Goal: Information Seeking & Learning: Learn about a topic

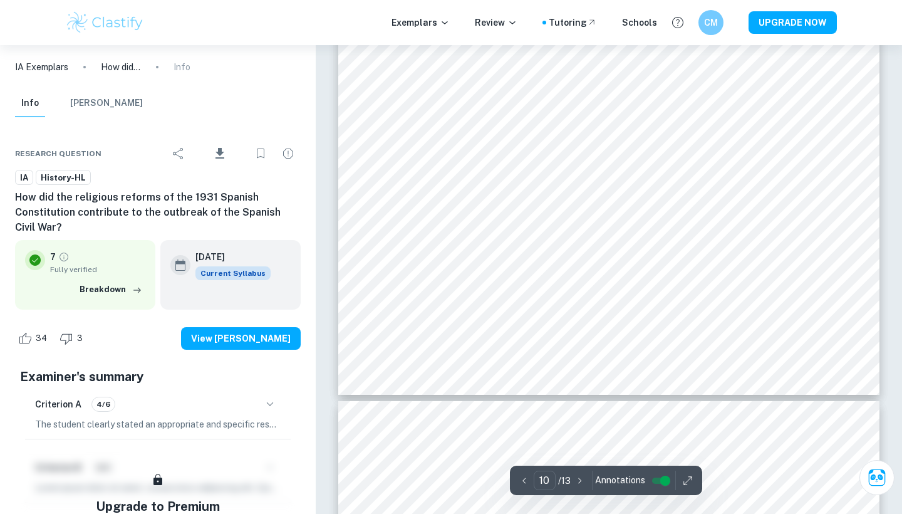
scroll to position [7634, 0]
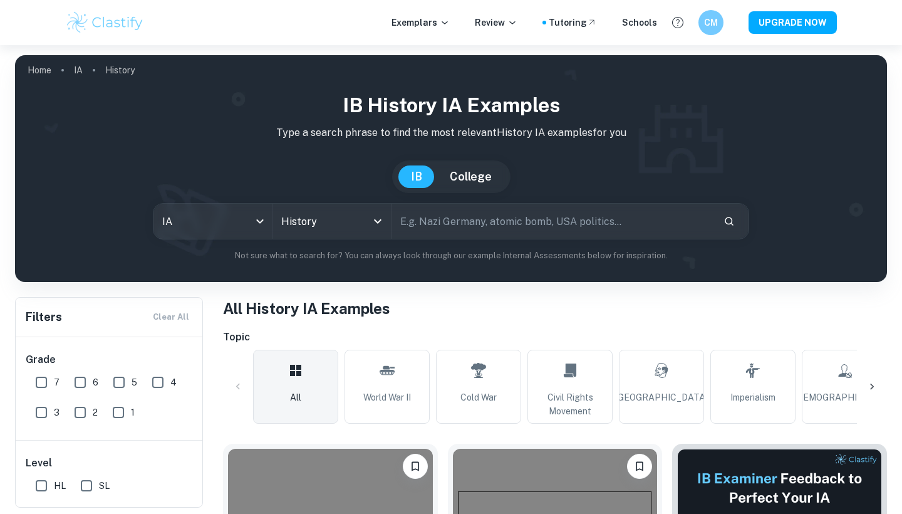
click at [450, 235] on input "text" at bounding box center [553, 221] width 322 height 35
type input "appeasement"
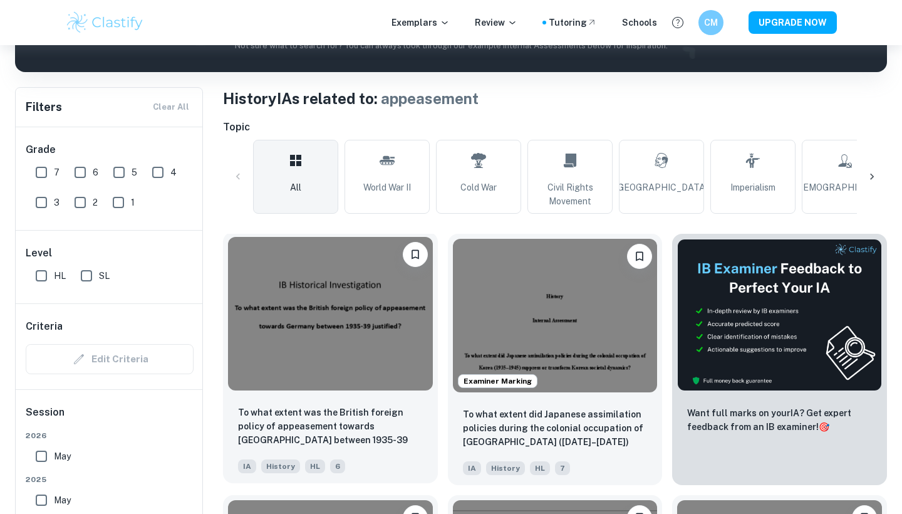
scroll to position [244, 0]
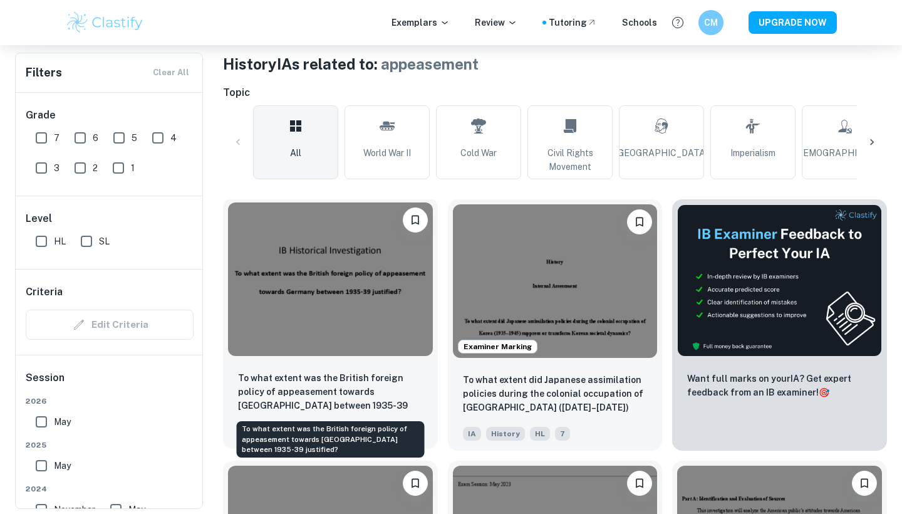
click at [385, 371] on p "To what extent was the British foreign policy of appeasement towards [GEOGRAPHI…" at bounding box center [330, 392] width 185 height 43
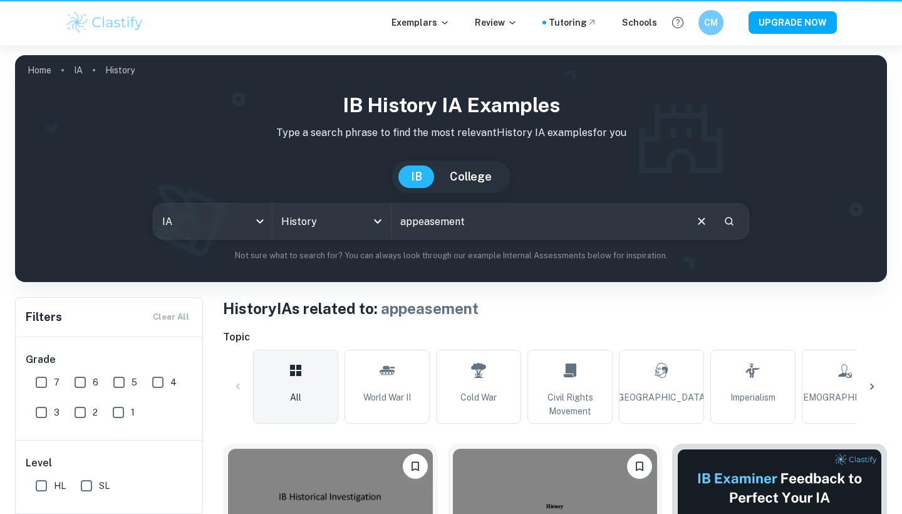
scroll to position [244, 0]
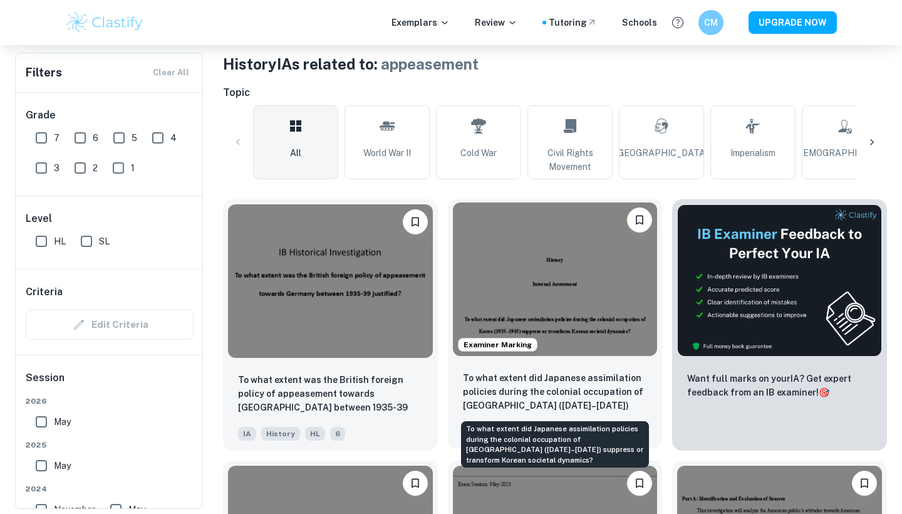
click at [553, 408] on p "To what extent did Japanese assimilation policies during the colonial occupatio…" at bounding box center [555, 392] width 185 height 43
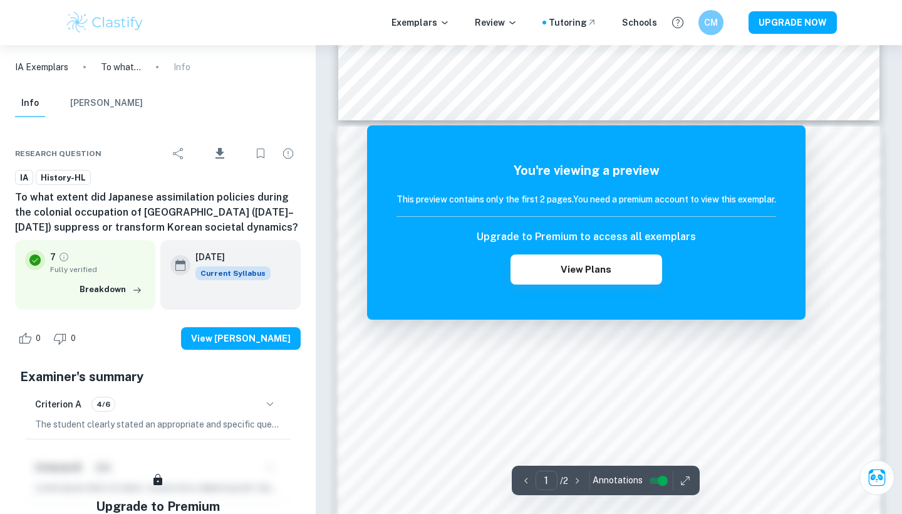
scroll to position [786, 0]
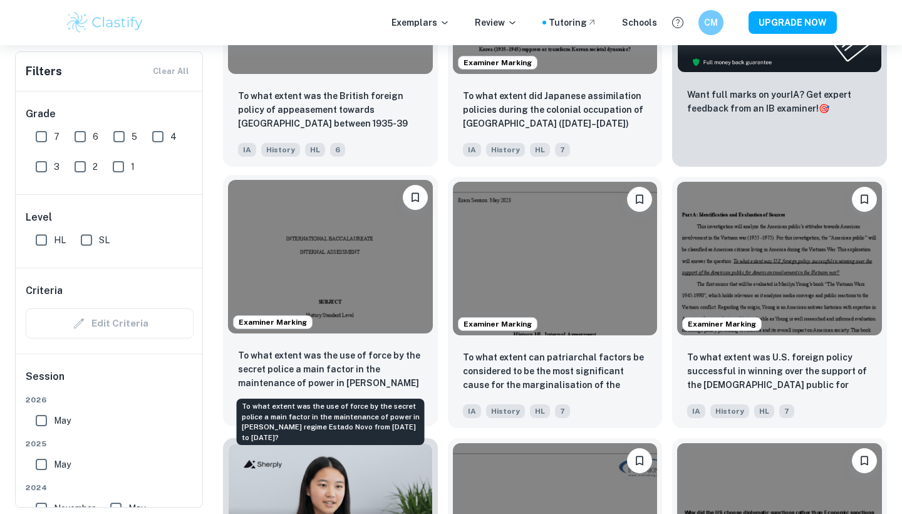
scroll to position [529, 0]
click at [414, 387] on p "To what extent was the use of force by the secret police a main factor in the m…" at bounding box center [330, 369] width 185 height 43
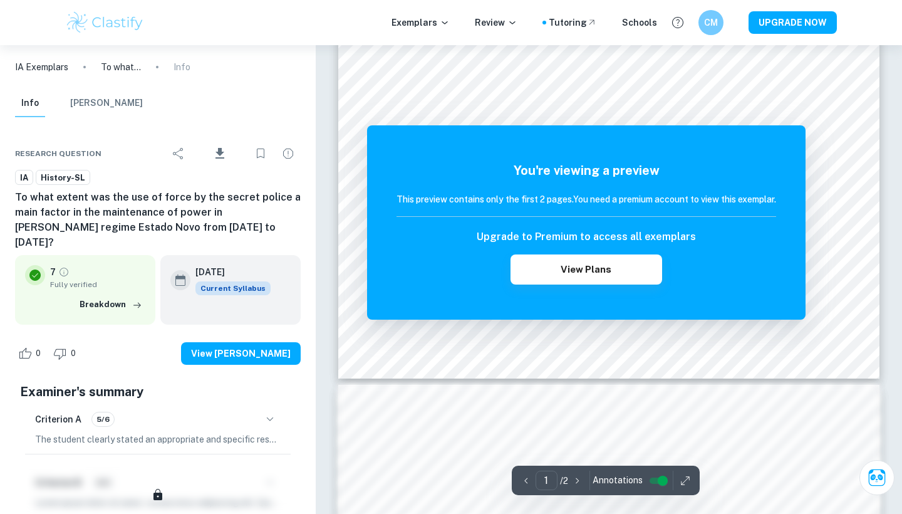
scroll to position [456, 0]
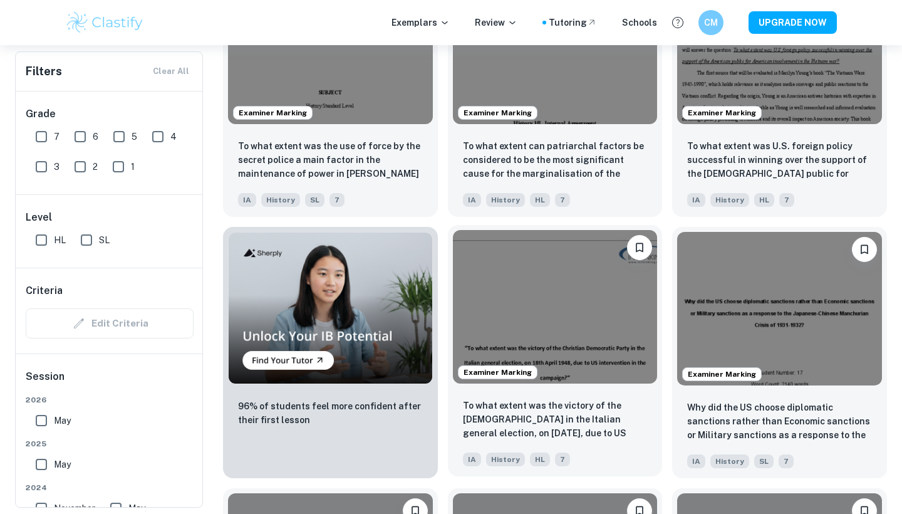
scroll to position [779, 0]
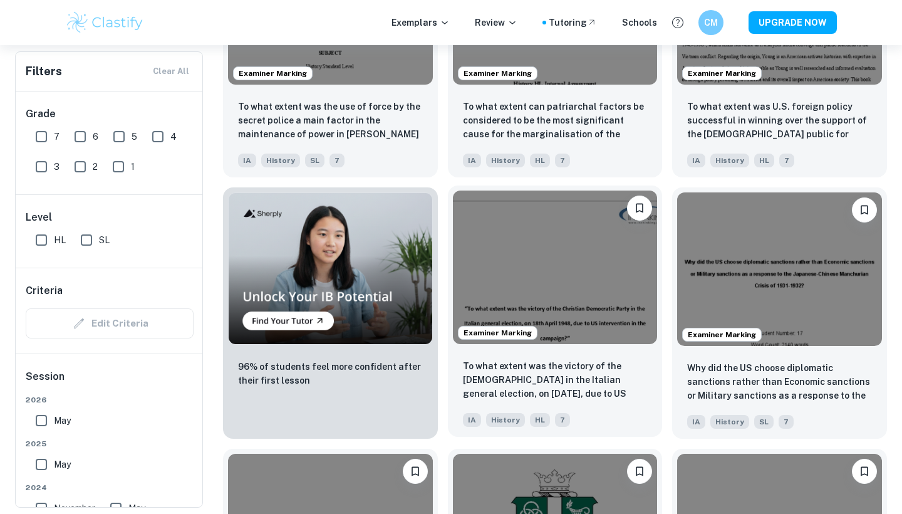
click at [484, 396] on p "To what extent was the victory of the [DEMOGRAPHIC_DATA] in the Italian general…" at bounding box center [555, 380] width 185 height 43
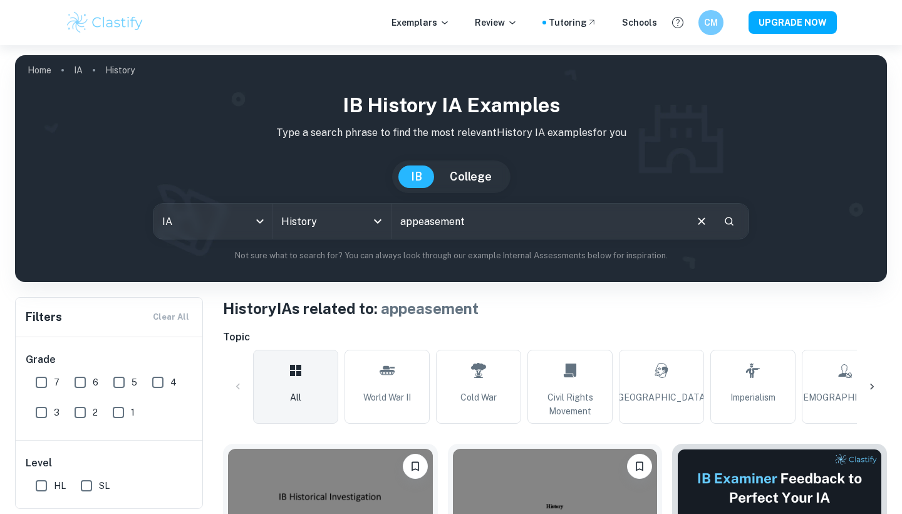
drag, startPoint x: 407, startPoint y: 225, endPoint x: 504, endPoint y: 226, distance: 97.7
click at [504, 226] on input "appeasement" at bounding box center [538, 221] width 293 height 35
type input "a"
click at [34, 390] on input "7" at bounding box center [41, 382] width 25 height 25
checkbox input "true"
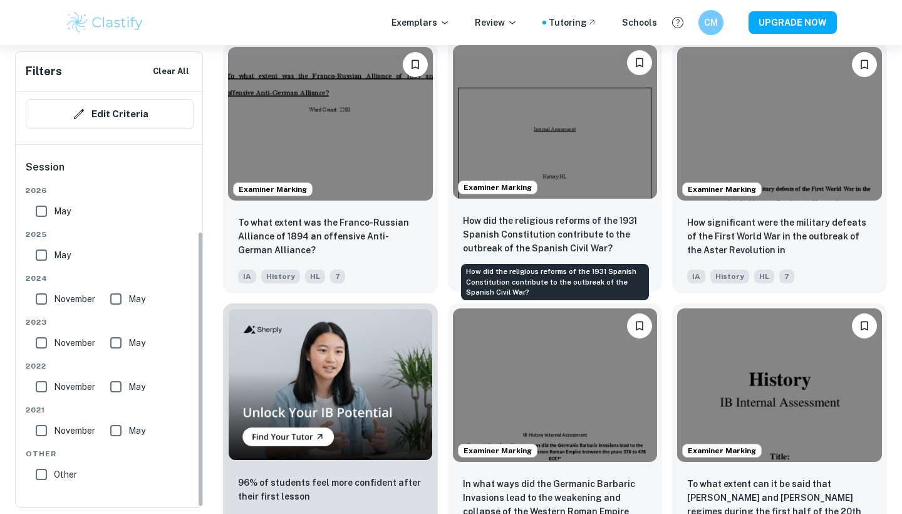
scroll to position [209, 0]
click at [507, 246] on p "How did the religious reforms of the 1931 Spanish Constitution contribute to th…" at bounding box center [555, 234] width 185 height 41
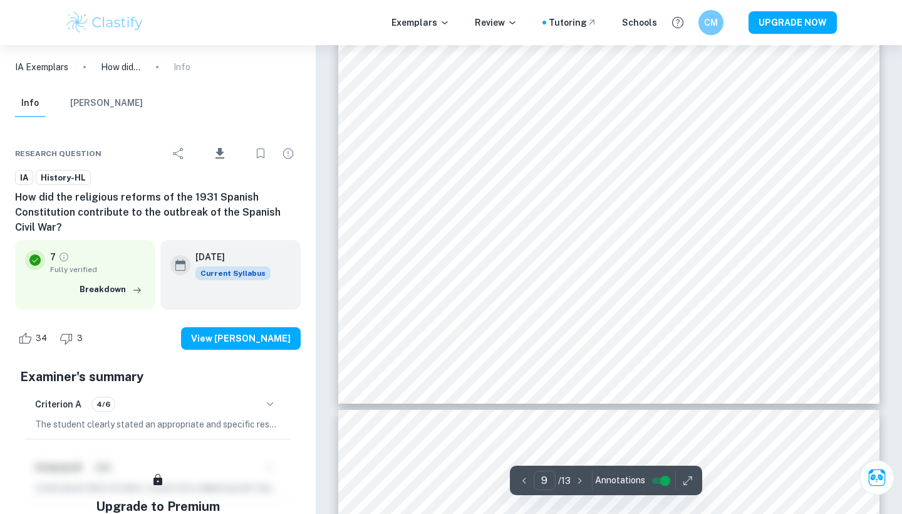
type input "10"
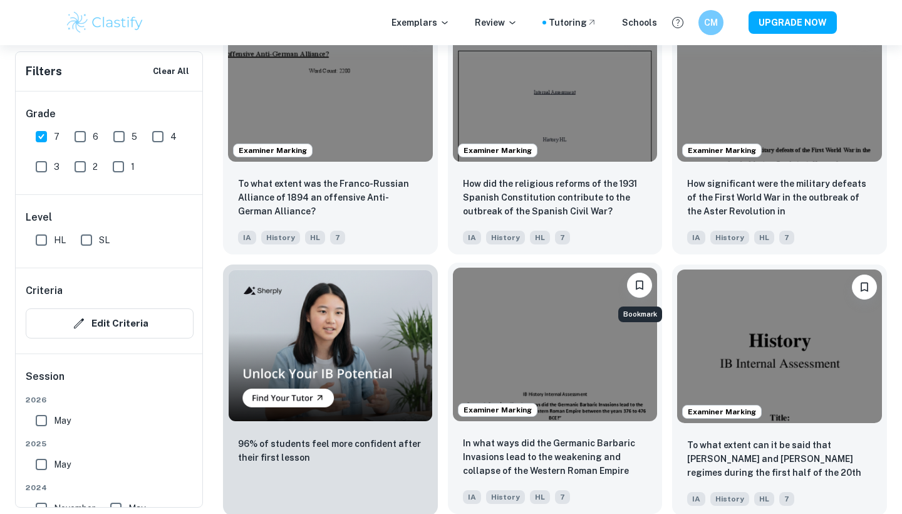
scroll to position [733, 0]
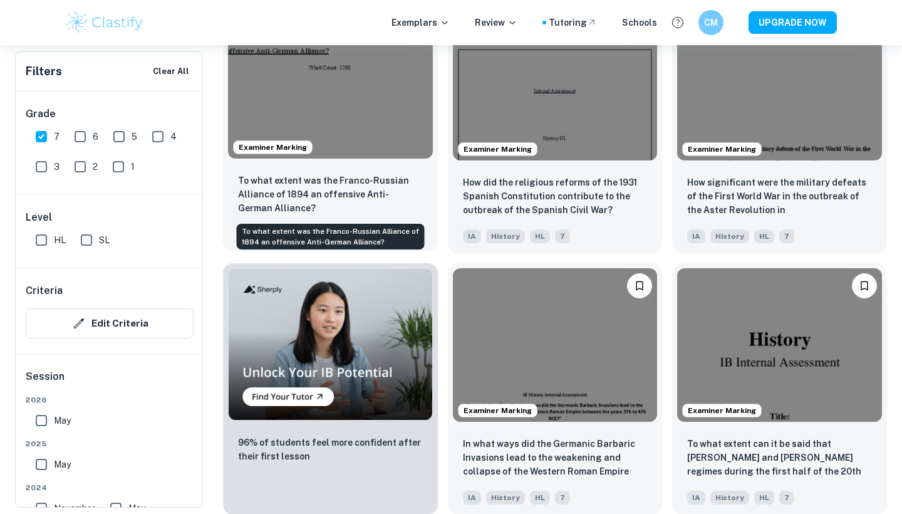
click at [400, 196] on p "To what extent was the Franco-Russian Alliance of 1894 an offensive Anti-German…" at bounding box center [330, 194] width 185 height 41
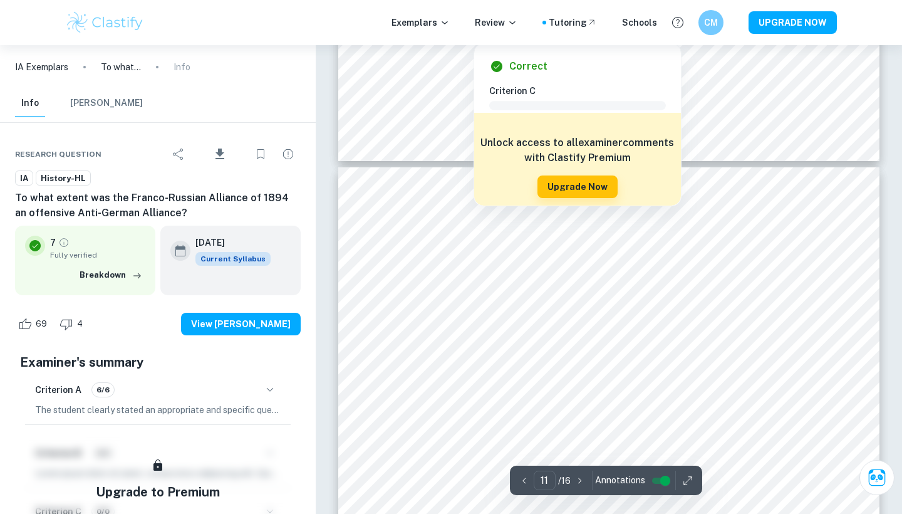
scroll to position [7735, 1]
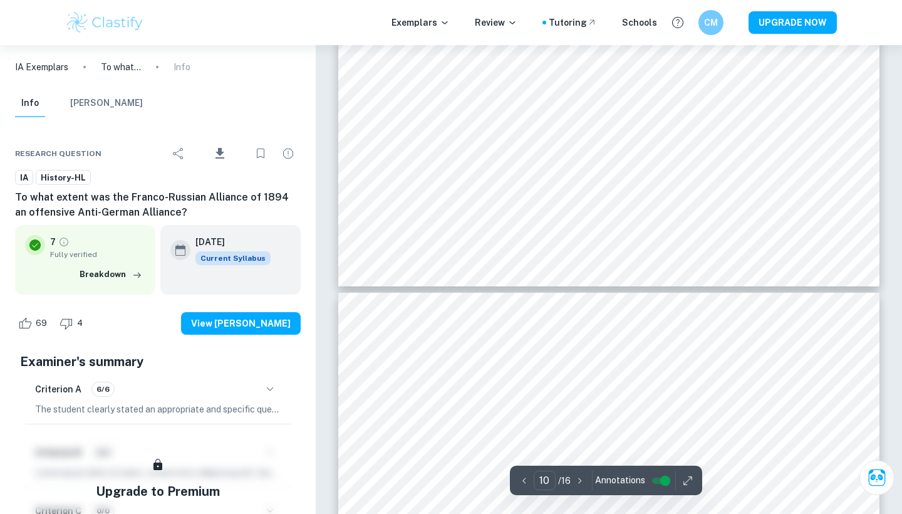
type input "11"
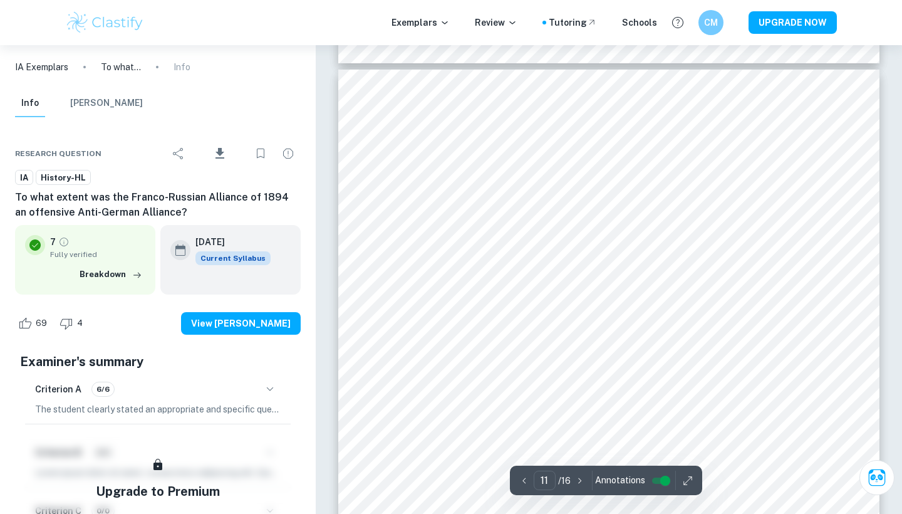
scroll to position [7971, 0]
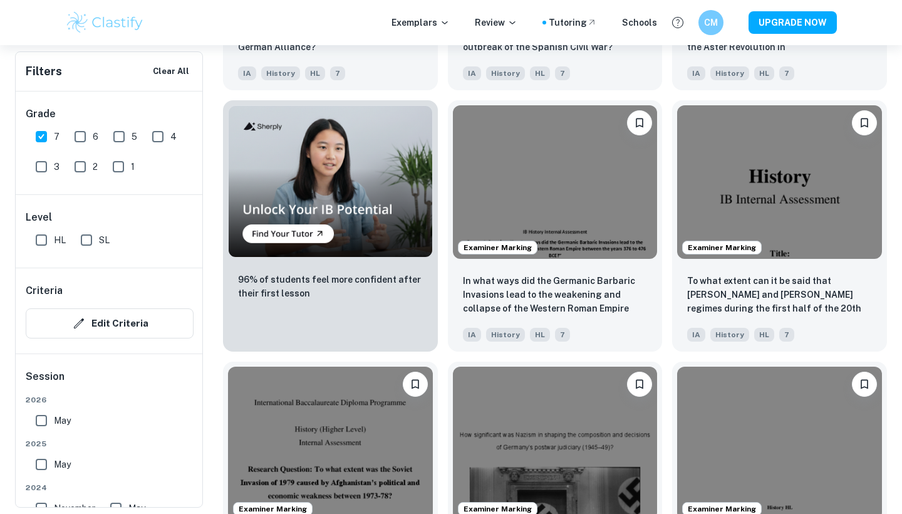
scroll to position [876, 0]
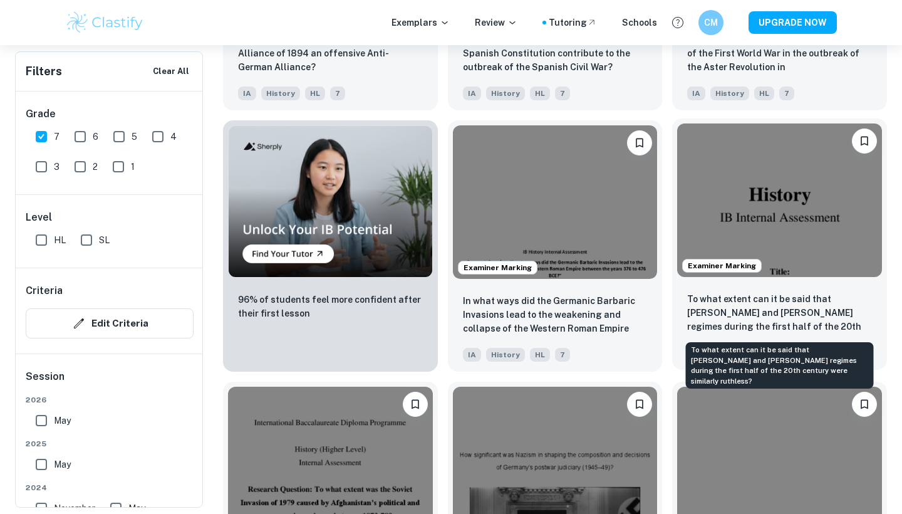
click at [737, 322] on p "To what extent can it be said that [PERSON_NAME] and [PERSON_NAME] regimes duri…" at bounding box center [779, 313] width 185 height 43
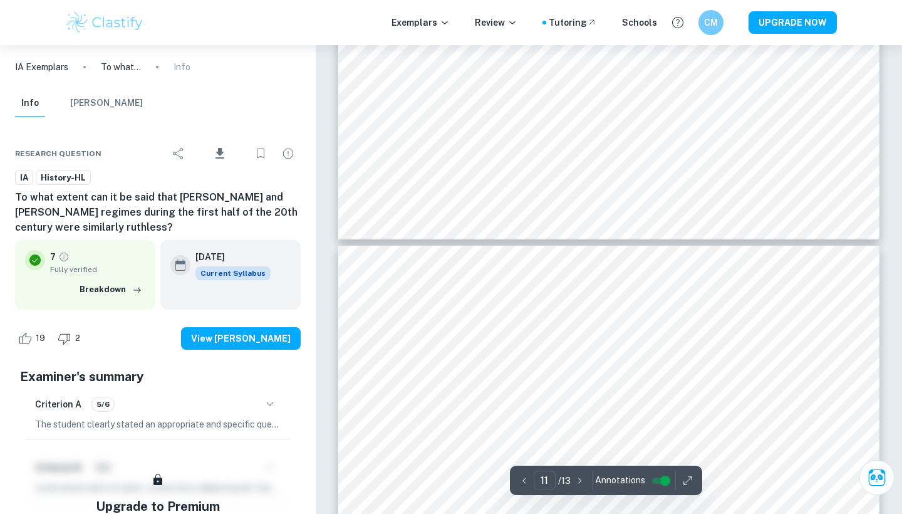
type input "10"
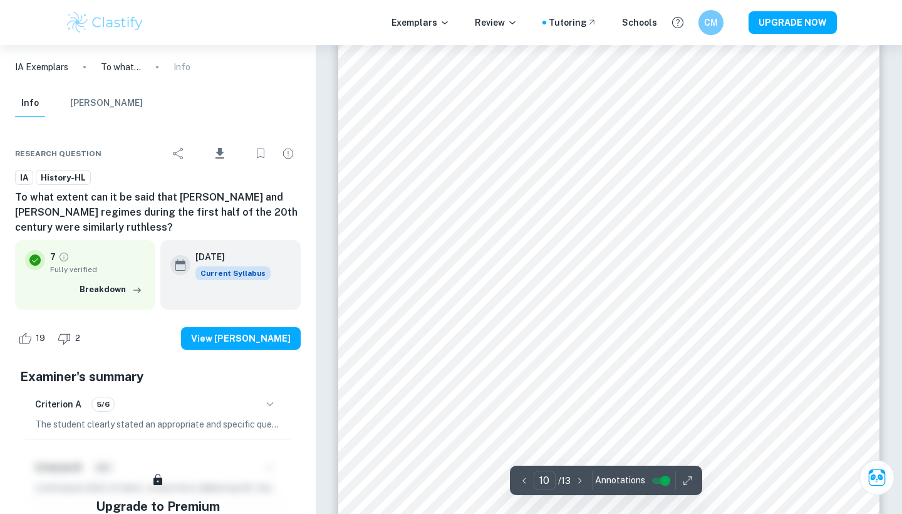
scroll to position [7453, 0]
